Goal: Task Accomplishment & Management: Manage account settings

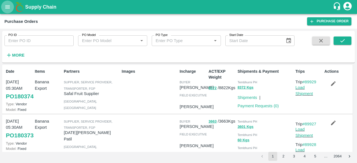
click at [9, 6] on icon "open drawer" at bounding box center [7, 6] width 5 height 3
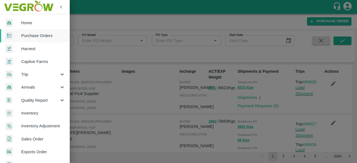
scroll to position [141, 0]
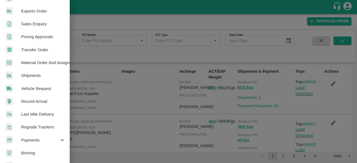
click at [63, 139] on icon at bounding box center [62, 140] width 6 height 6
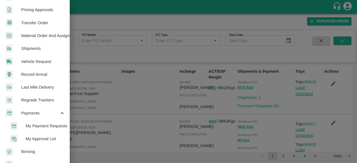
scroll to position [180, 0]
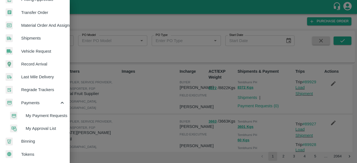
click at [42, 126] on span "My Approval List" at bounding box center [46, 129] width 40 height 6
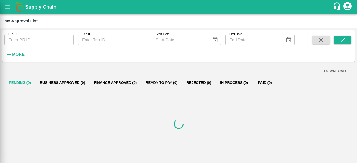
scroll to position [178, 0]
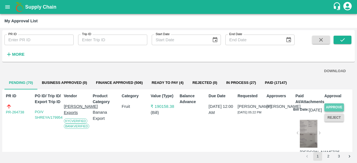
click at [333, 106] on button "Approve" at bounding box center [334, 108] width 20 height 8
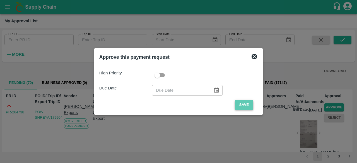
click at [245, 105] on button "Save" at bounding box center [244, 105] width 18 height 10
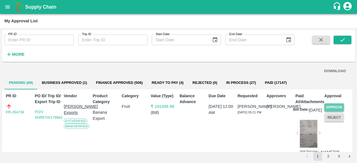
click at [327, 107] on button "Approve" at bounding box center [334, 108] width 20 height 8
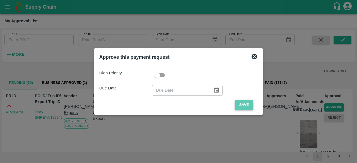
click at [243, 104] on button "Save" at bounding box center [244, 105] width 18 height 10
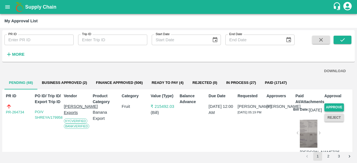
click at [336, 106] on button "Approve" at bounding box center [334, 108] width 20 height 8
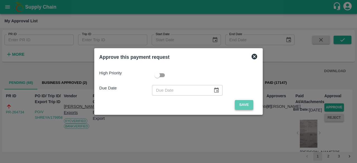
click at [244, 108] on button "Save" at bounding box center [244, 105] width 18 height 10
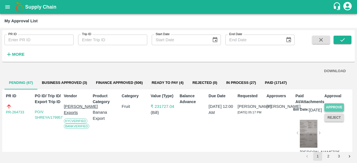
click at [336, 107] on button "Approve" at bounding box center [334, 108] width 20 height 8
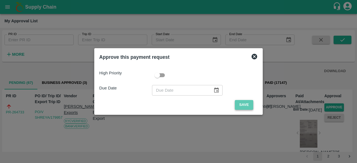
click at [247, 105] on button "Save" at bounding box center [244, 105] width 18 height 10
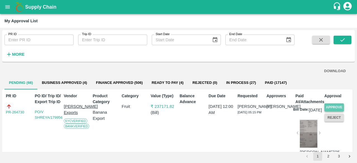
click at [328, 105] on button "Approve" at bounding box center [334, 108] width 20 height 8
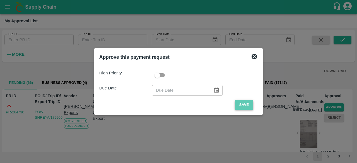
click at [247, 103] on button "Save" at bounding box center [244, 105] width 18 height 10
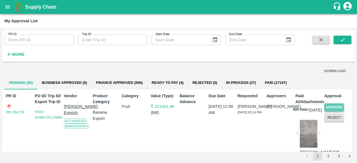
click at [326, 105] on button "Approve" at bounding box center [334, 108] width 20 height 8
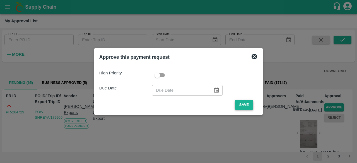
click at [242, 106] on button "Save" at bounding box center [244, 105] width 18 height 10
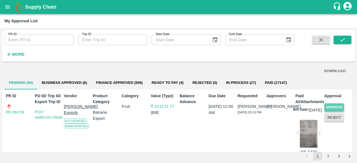
click at [335, 106] on button "Approve" at bounding box center [334, 108] width 20 height 8
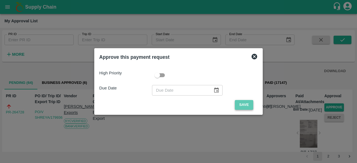
click at [243, 101] on button "Save" at bounding box center [244, 105] width 18 height 10
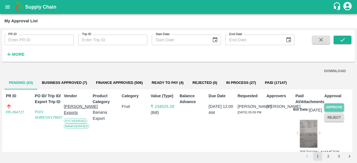
click at [331, 109] on button "Approve" at bounding box center [334, 108] width 20 height 8
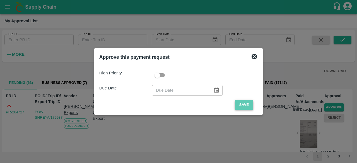
click at [248, 102] on button "Save" at bounding box center [244, 105] width 18 height 10
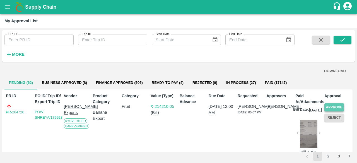
click at [339, 107] on button "Approve" at bounding box center [334, 108] width 20 height 8
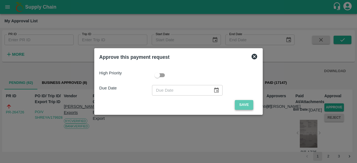
click at [246, 103] on button "Save" at bounding box center [244, 105] width 18 height 10
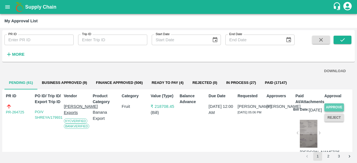
click at [328, 107] on button "Approve" at bounding box center [334, 108] width 20 height 8
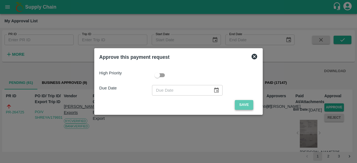
click at [241, 104] on button "Save" at bounding box center [244, 105] width 18 height 10
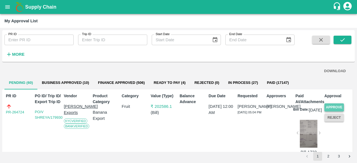
click at [327, 107] on button "Approve" at bounding box center [334, 108] width 20 height 8
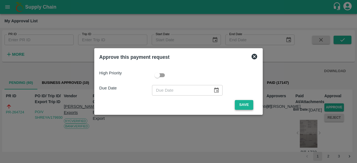
click at [241, 104] on button "Save" at bounding box center [244, 105] width 18 height 10
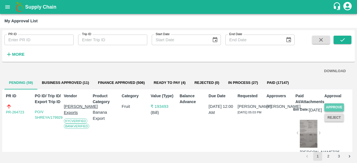
click at [333, 106] on button "Approve" at bounding box center [334, 108] width 20 height 8
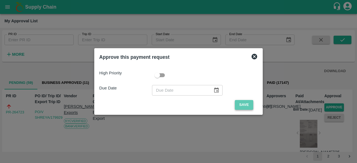
click at [249, 106] on button "Save" at bounding box center [244, 105] width 18 height 10
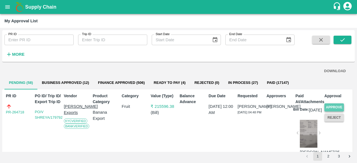
click at [331, 105] on button "Approve" at bounding box center [334, 108] width 20 height 8
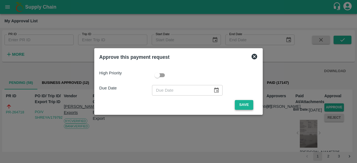
click at [249, 102] on button "Save" at bounding box center [244, 105] width 18 height 10
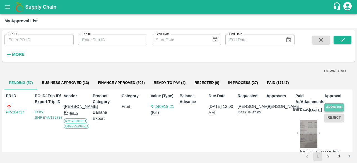
click at [331, 104] on button "Approve" at bounding box center [334, 108] width 20 height 8
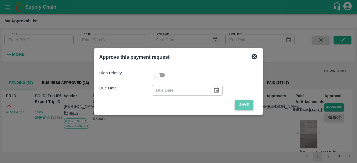
click at [242, 102] on button "Save" at bounding box center [244, 105] width 18 height 10
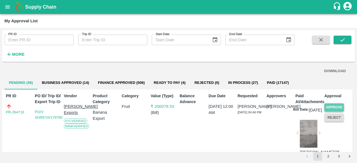
click at [340, 106] on button "Approve" at bounding box center [334, 108] width 20 height 8
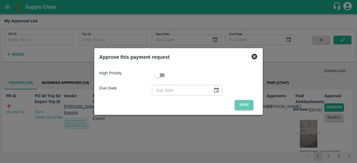
click at [246, 105] on button "Save" at bounding box center [244, 105] width 18 height 10
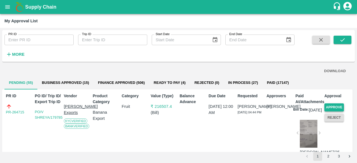
click at [332, 106] on button "Approve" at bounding box center [334, 108] width 20 height 8
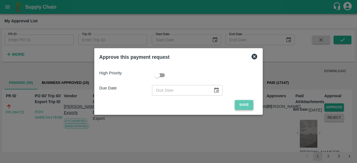
click at [247, 106] on button "Save" at bounding box center [244, 105] width 18 height 10
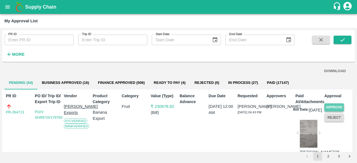
click at [336, 107] on button "Approve" at bounding box center [334, 108] width 20 height 8
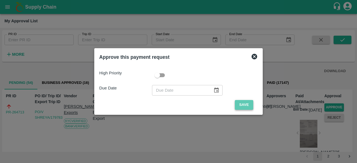
click at [246, 105] on button "Save" at bounding box center [244, 105] width 18 height 10
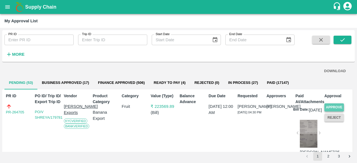
click at [335, 105] on button "Approve" at bounding box center [334, 108] width 20 height 8
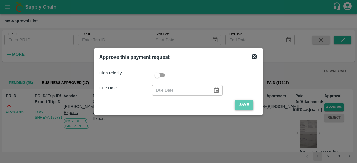
click at [244, 103] on button "Save" at bounding box center [244, 105] width 18 height 10
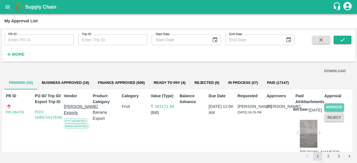
click at [333, 106] on button "Approve" at bounding box center [334, 108] width 20 height 8
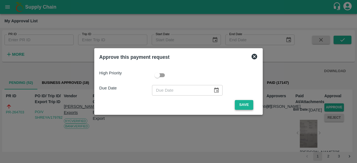
click at [245, 104] on button "Save" at bounding box center [244, 105] width 18 height 10
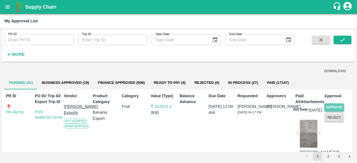
click at [335, 105] on button "Approve" at bounding box center [334, 108] width 20 height 8
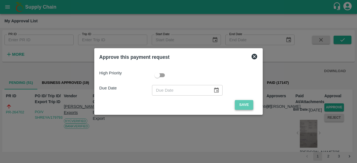
click at [246, 105] on button "Save" at bounding box center [244, 105] width 18 height 10
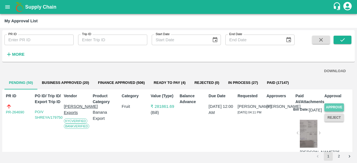
click at [333, 108] on button "Approve" at bounding box center [334, 108] width 20 height 8
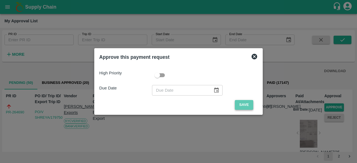
click at [241, 104] on button "Save" at bounding box center [244, 105] width 18 height 10
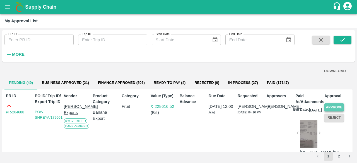
click at [331, 105] on button "Approve" at bounding box center [334, 108] width 20 height 8
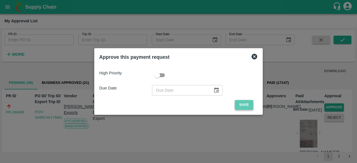
click at [241, 106] on button "Save" at bounding box center [244, 105] width 18 height 10
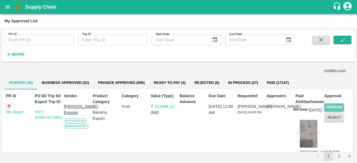
click at [337, 106] on button "Approve" at bounding box center [334, 108] width 20 height 8
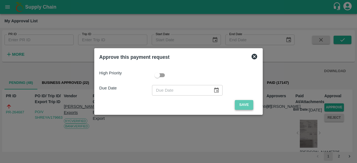
click at [248, 105] on button "Save" at bounding box center [244, 105] width 18 height 10
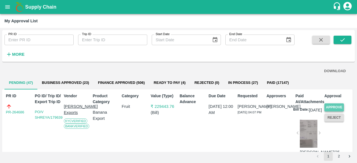
click at [334, 106] on button "Approve" at bounding box center [334, 108] width 20 height 8
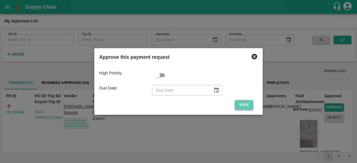
click at [243, 106] on button "Save" at bounding box center [244, 105] width 18 height 10
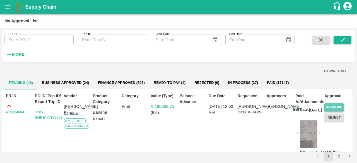
click at [332, 105] on button "Approve" at bounding box center [334, 108] width 20 height 8
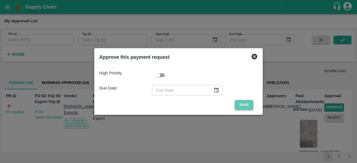
click at [248, 106] on button "Save" at bounding box center [244, 105] width 18 height 10
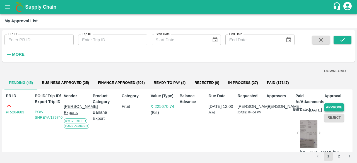
click at [340, 106] on button "Approve" at bounding box center [334, 108] width 20 height 8
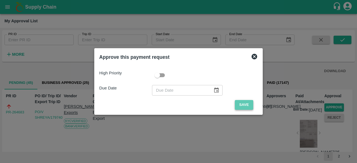
click at [239, 102] on button "Save" at bounding box center [244, 105] width 18 height 10
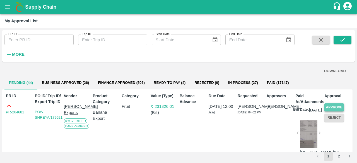
click at [334, 104] on button "Approve" at bounding box center [334, 108] width 20 height 8
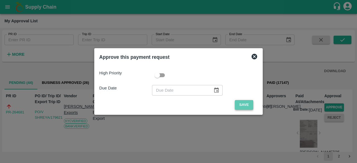
click at [242, 106] on button "Save" at bounding box center [244, 105] width 18 height 10
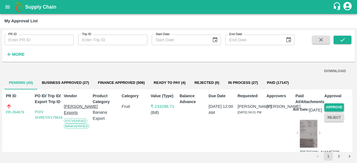
click at [334, 107] on button "Approve" at bounding box center [334, 108] width 20 height 8
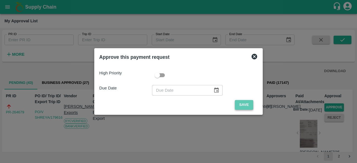
click at [243, 107] on button "Save" at bounding box center [244, 105] width 18 height 10
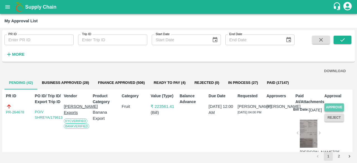
click at [334, 107] on button "Approve" at bounding box center [334, 108] width 20 height 8
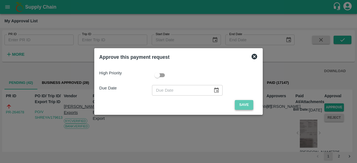
click at [242, 107] on button "Save" at bounding box center [244, 105] width 18 height 10
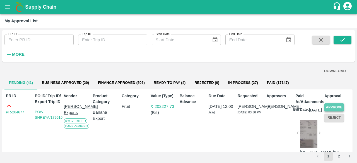
click at [332, 108] on button "Approve" at bounding box center [334, 108] width 20 height 8
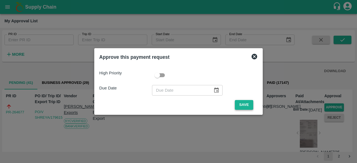
click at [248, 105] on button "Save" at bounding box center [244, 105] width 18 height 10
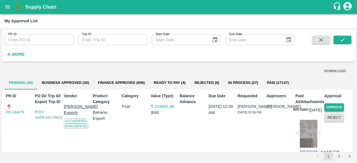
click at [334, 105] on button "Approve" at bounding box center [334, 108] width 20 height 8
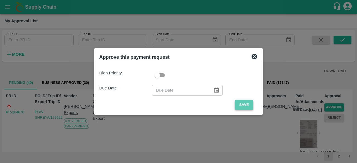
click at [242, 104] on button "Save" at bounding box center [244, 105] width 18 height 10
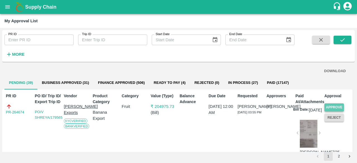
click at [338, 106] on button "Approve" at bounding box center [334, 108] width 20 height 8
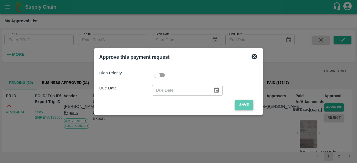
click at [247, 105] on button "Save" at bounding box center [244, 105] width 18 height 10
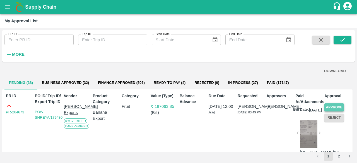
click at [330, 105] on button "Approve" at bounding box center [334, 108] width 20 height 8
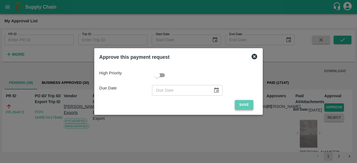
click at [248, 104] on button "Save" at bounding box center [244, 105] width 18 height 10
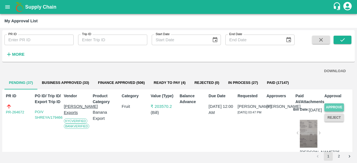
click at [335, 106] on button "Approve" at bounding box center [334, 108] width 20 height 8
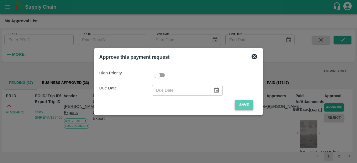
click at [244, 104] on button "Save" at bounding box center [244, 105] width 18 height 10
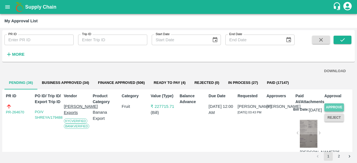
click at [339, 107] on button "Approve" at bounding box center [334, 108] width 20 height 8
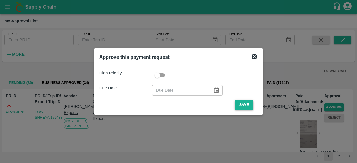
click at [243, 104] on button "Save" at bounding box center [244, 105] width 18 height 10
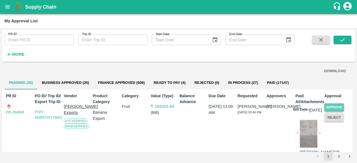
click at [333, 105] on button "Approve" at bounding box center [334, 108] width 20 height 8
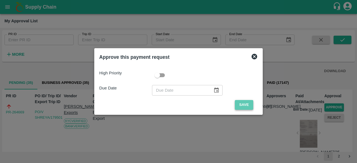
click at [240, 105] on button "Save" at bounding box center [244, 105] width 18 height 10
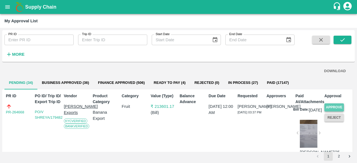
click at [333, 105] on button "Approve" at bounding box center [334, 108] width 20 height 8
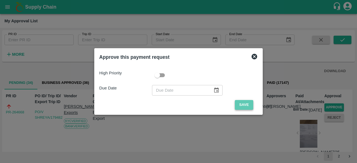
click at [242, 103] on button "Save" at bounding box center [244, 105] width 18 height 10
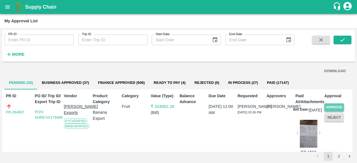
click at [336, 107] on button "Approve" at bounding box center [334, 108] width 20 height 8
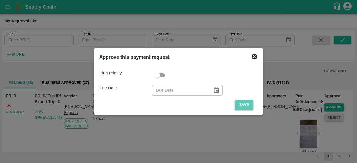
click at [242, 104] on button "Save" at bounding box center [244, 105] width 18 height 10
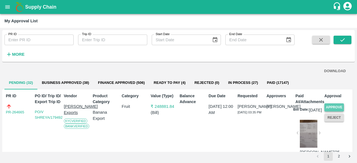
click at [339, 105] on button "Approve" at bounding box center [334, 108] width 20 height 8
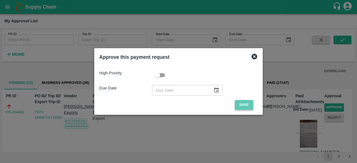
click at [242, 102] on button "Save" at bounding box center [244, 105] width 18 height 10
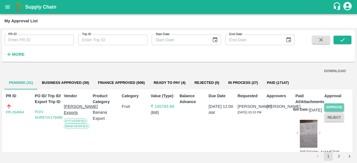
click at [337, 105] on button "Approve" at bounding box center [334, 108] width 20 height 8
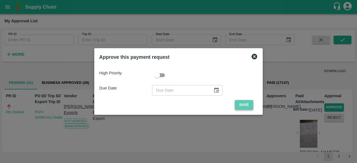
click at [243, 105] on button "Save" at bounding box center [244, 105] width 18 height 10
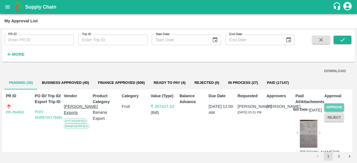
click at [328, 106] on button "Approve" at bounding box center [334, 108] width 20 height 8
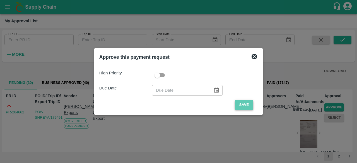
click at [244, 102] on button "Save" at bounding box center [244, 105] width 18 height 10
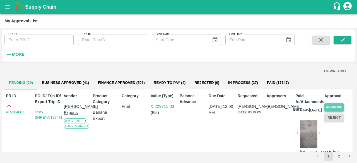
click at [333, 106] on button "Approve" at bounding box center [334, 108] width 20 height 8
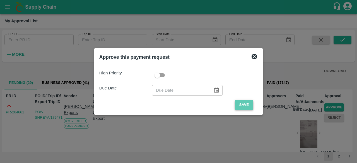
click at [244, 102] on button "Save" at bounding box center [244, 105] width 18 height 10
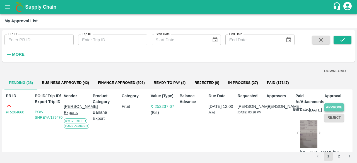
click at [335, 105] on button "Approve" at bounding box center [334, 108] width 20 height 8
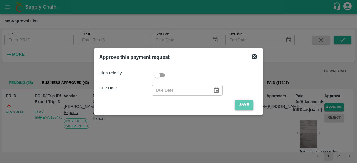
click at [244, 106] on button "Save" at bounding box center [244, 105] width 18 height 10
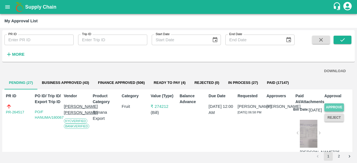
click at [333, 105] on button "Approve" at bounding box center [334, 108] width 20 height 8
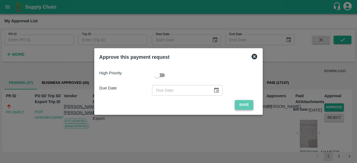
click at [245, 106] on button "Save" at bounding box center [244, 105] width 18 height 10
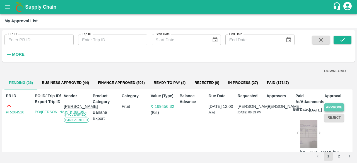
click at [338, 107] on button "Approve" at bounding box center [334, 108] width 20 height 8
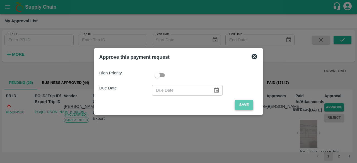
click at [244, 104] on button "Save" at bounding box center [244, 105] width 18 height 10
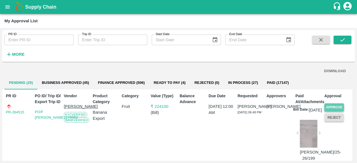
click at [339, 107] on button "Approve" at bounding box center [334, 108] width 20 height 8
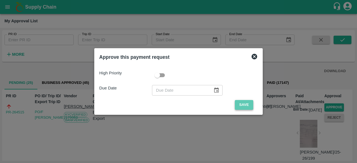
click at [246, 105] on button "Save" at bounding box center [244, 105] width 18 height 10
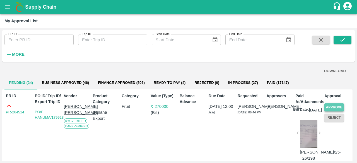
click at [336, 106] on button "Approve" at bounding box center [334, 108] width 20 height 8
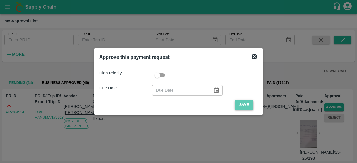
click at [244, 106] on button "Save" at bounding box center [244, 105] width 18 height 10
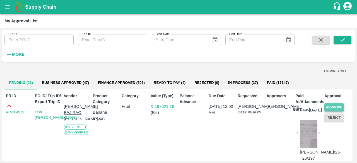
click at [330, 107] on button "Approve" at bounding box center [334, 108] width 20 height 8
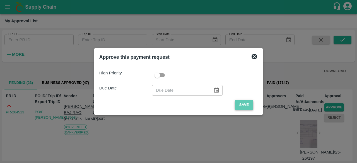
click at [241, 106] on button "Save" at bounding box center [244, 105] width 18 height 10
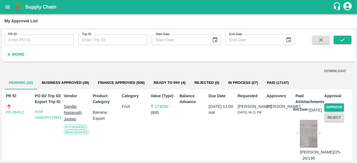
click at [331, 107] on button "Approve" at bounding box center [334, 108] width 20 height 8
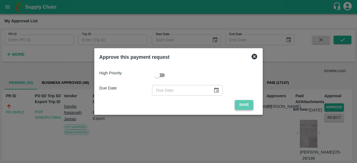
click at [248, 104] on button "Save" at bounding box center [244, 105] width 18 height 10
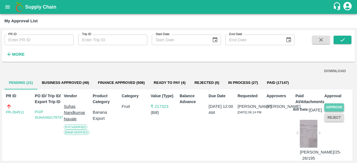
click at [332, 107] on button "Approve" at bounding box center [334, 108] width 20 height 8
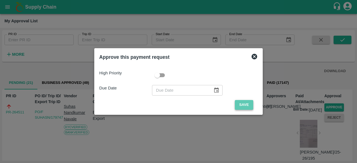
click at [247, 101] on button "Save" at bounding box center [244, 105] width 18 height 10
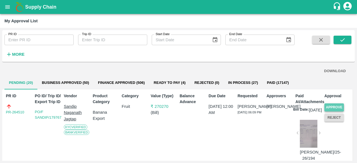
click at [331, 107] on button "Approve" at bounding box center [334, 108] width 20 height 8
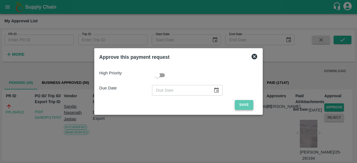
click at [245, 107] on button "Save" at bounding box center [244, 105] width 18 height 10
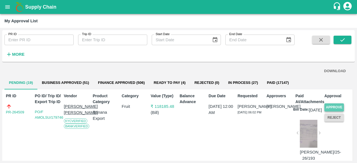
click at [329, 107] on button "Approve" at bounding box center [334, 108] width 20 height 8
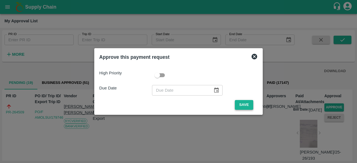
click at [244, 105] on button "Save" at bounding box center [244, 105] width 18 height 10
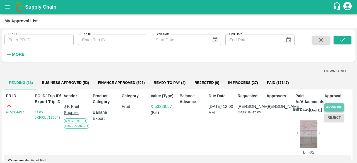
click at [336, 106] on button "Approve" at bounding box center [334, 108] width 20 height 8
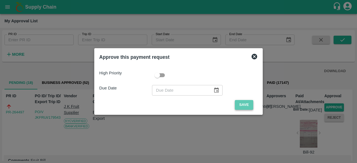
click at [243, 109] on button "Save" at bounding box center [244, 105] width 18 height 10
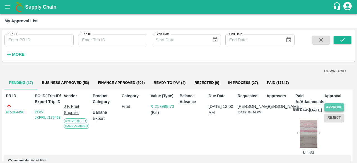
click at [328, 106] on button "Approve" at bounding box center [334, 108] width 20 height 8
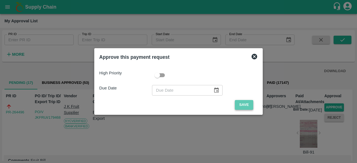
click at [246, 105] on button "Save" at bounding box center [244, 105] width 18 height 10
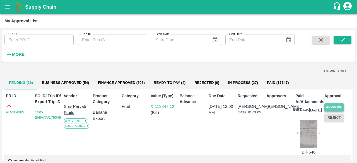
click at [333, 106] on button "Approve" at bounding box center [334, 108] width 20 height 8
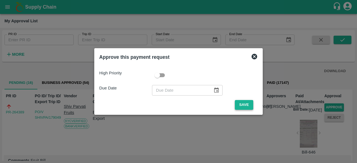
click at [249, 104] on button "Save" at bounding box center [244, 105] width 18 height 10
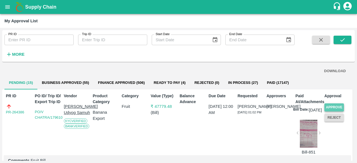
click at [336, 105] on button "Approve" at bounding box center [334, 108] width 20 height 8
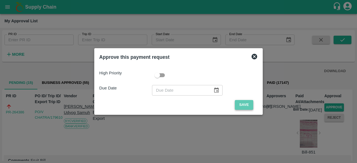
click at [241, 100] on button "Save" at bounding box center [244, 105] width 18 height 10
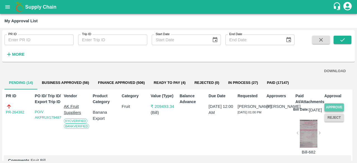
click at [333, 107] on button "Approve" at bounding box center [334, 108] width 20 height 8
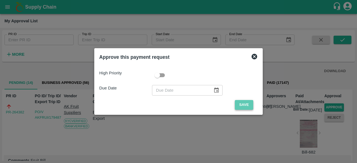
click at [241, 105] on button "Save" at bounding box center [244, 105] width 18 height 10
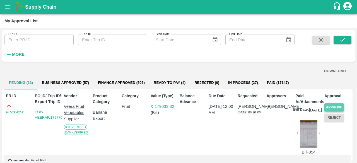
click at [339, 106] on button "Approve" at bounding box center [334, 108] width 20 height 8
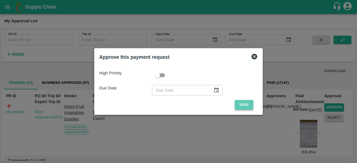
click at [238, 104] on button "Save" at bounding box center [244, 105] width 18 height 10
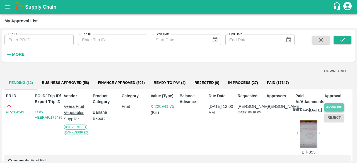
click at [330, 108] on button "Approve" at bounding box center [334, 108] width 20 height 8
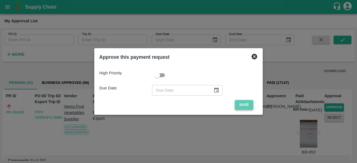
click at [247, 106] on button "Save" at bounding box center [244, 105] width 18 height 10
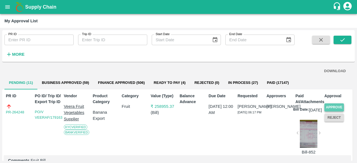
click at [340, 105] on button "Approve" at bounding box center [334, 108] width 20 height 8
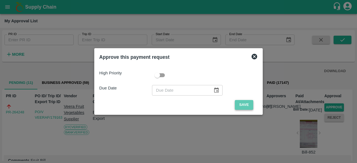
click at [246, 104] on button "Save" at bounding box center [244, 105] width 18 height 10
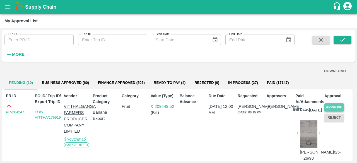
click at [335, 107] on button "Approve" at bounding box center [334, 108] width 20 height 8
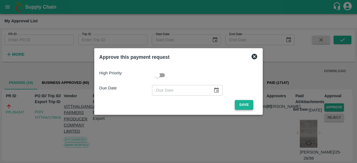
click at [247, 105] on button "Save" at bounding box center [244, 105] width 18 height 10
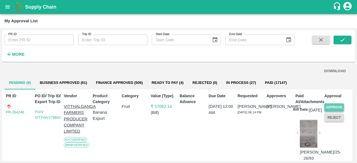
click at [335, 106] on button "Approve" at bounding box center [334, 108] width 20 height 8
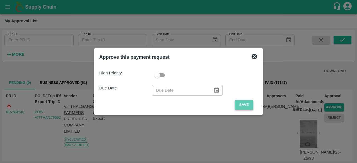
click at [244, 103] on button "Save" at bounding box center [244, 105] width 18 height 10
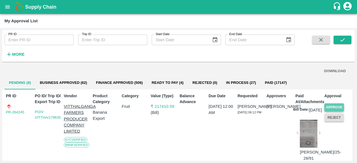
click at [333, 106] on button "Approve" at bounding box center [334, 108] width 20 height 8
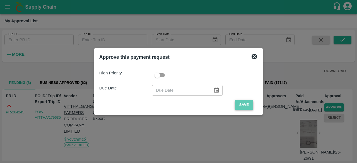
click at [246, 104] on button "Save" at bounding box center [244, 105] width 18 height 10
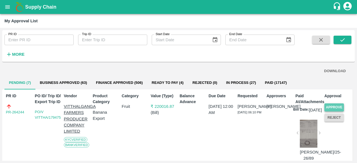
click at [337, 106] on button "Approve" at bounding box center [334, 108] width 20 height 8
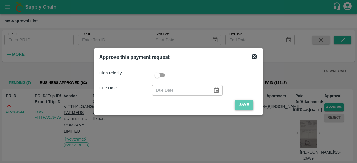
click at [244, 105] on button "Save" at bounding box center [244, 105] width 18 height 10
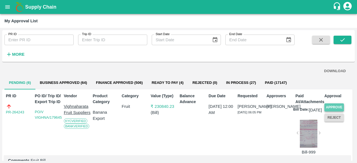
click at [333, 105] on button "Approve" at bounding box center [334, 108] width 20 height 8
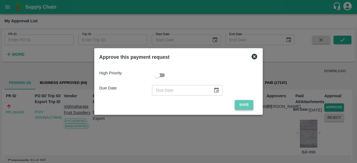
click at [244, 105] on button "Save" at bounding box center [244, 105] width 18 height 10
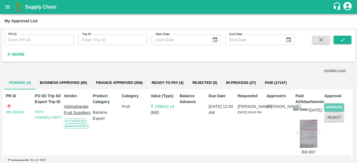
click at [336, 107] on button "Approve" at bounding box center [334, 108] width 20 height 8
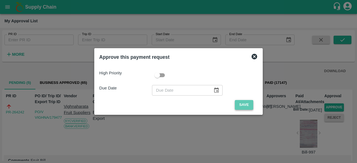
click at [241, 102] on button "Save" at bounding box center [244, 105] width 18 height 10
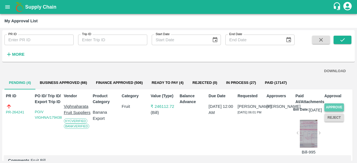
click at [331, 107] on button "Approve" at bounding box center [334, 108] width 20 height 8
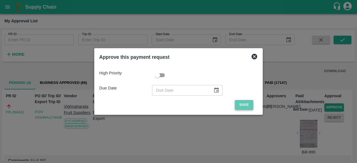
click at [244, 101] on button "Save" at bounding box center [244, 105] width 18 height 10
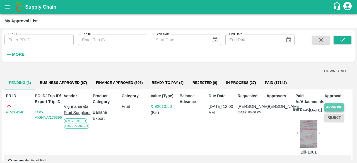
click at [331, 105] on button "Approve" at bounding box center [334, 108] width 20 height 8
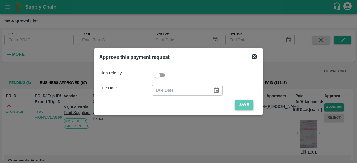
click at [246, 104] on button "Save" at bounding box center [244, 105] width 18 height 10
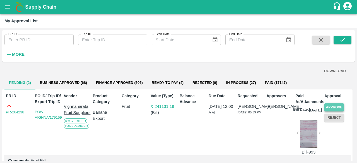
click at [328, 107] on button "Approve" at bounding box center [334, 108] width 20 height 8
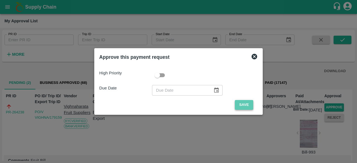
click at [241, 104] on button "Save" at bounding box center [244, 105] width 18 height 10
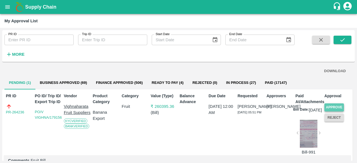
click at [328, 105] on button "Approve" at bounding box center [334, 108] width 20 height 8
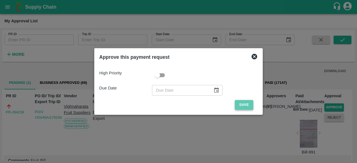
click at [244, 105] on button "Save" at bounding box center [244, 105] width 18 height 10
